Goal: Check status: Check status

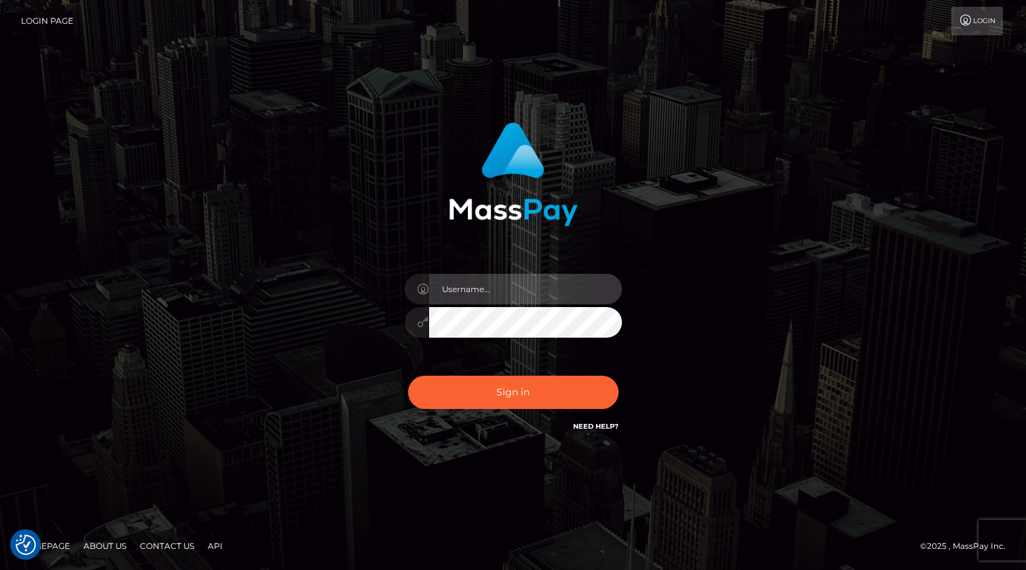
click at [508, 291] on input "text" at bounding box center [525, 289] width 193 height 31
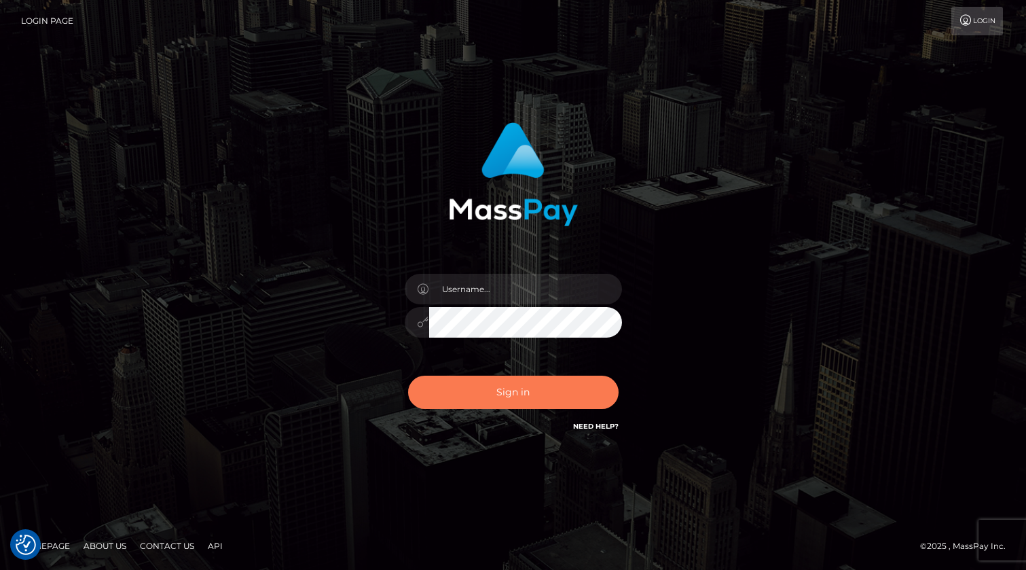
type input "[PERSON_NAME].xcite"
click at [530, 385] on button "Sign in" at bounding box center [513, 391] width 210 height 33
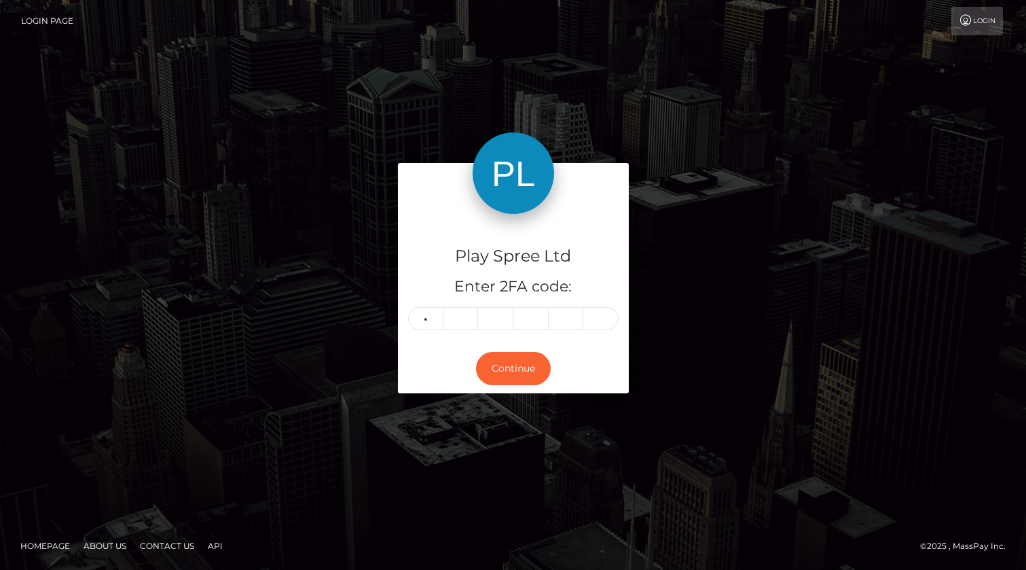
type input "5"
type input "7"
type input "8"
type input "6"
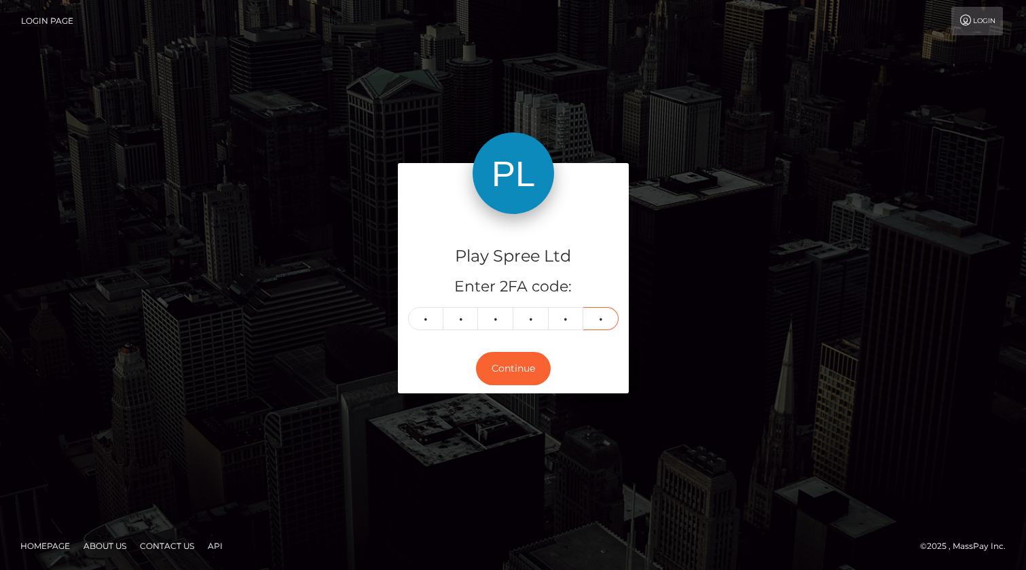
type input "1"
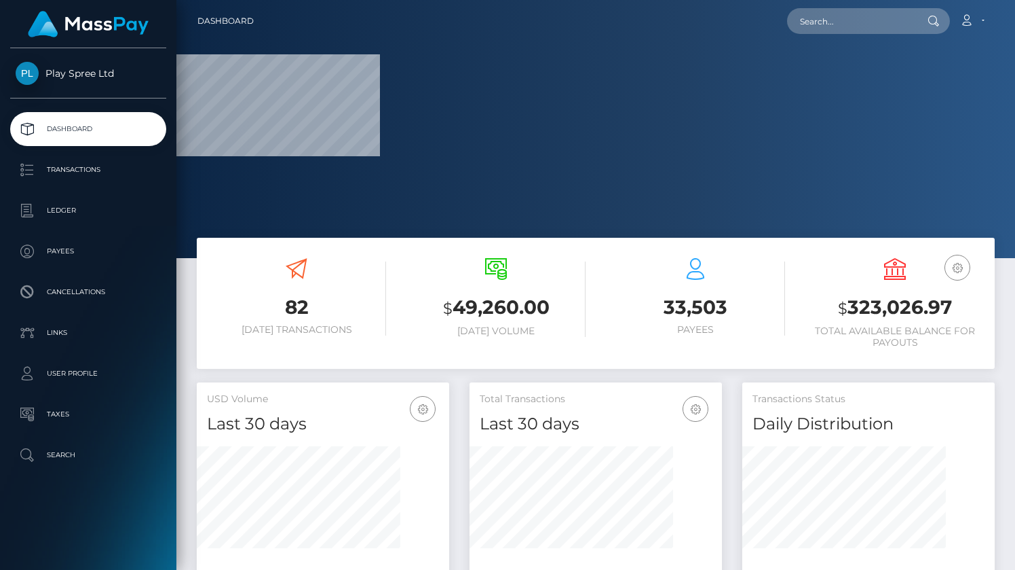
click at [916, 305] on h3 "$ 323,026.97" at bounding box center [895, 308] width 179 height 28
copy h3 "323,026.97"
